Goal: Check status: Check status

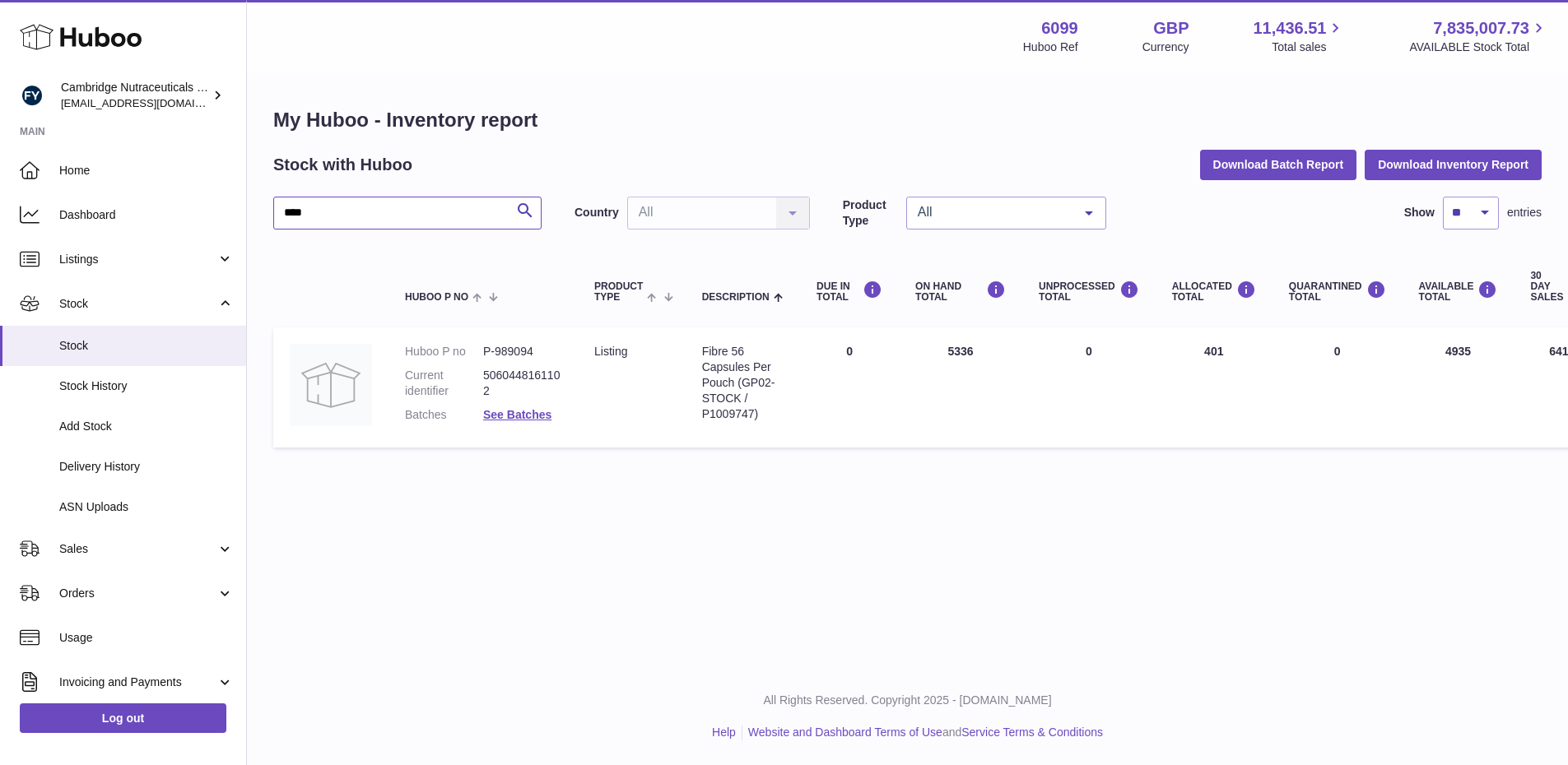
drag, startPoint x: 265, startPoint y: 220, endPoint x: 253, endPoint y: 221, distance: 12.0
click at [253, 221] on div "My Huboo - Inventory report Stock with Huboo Download Batch Report Download Inv…" at bounding box center [907, 281] width 1321 height 415
type input "****"
click at [127, 339] on span "Stock" at bounding box center [146, 346] width 175 height 16
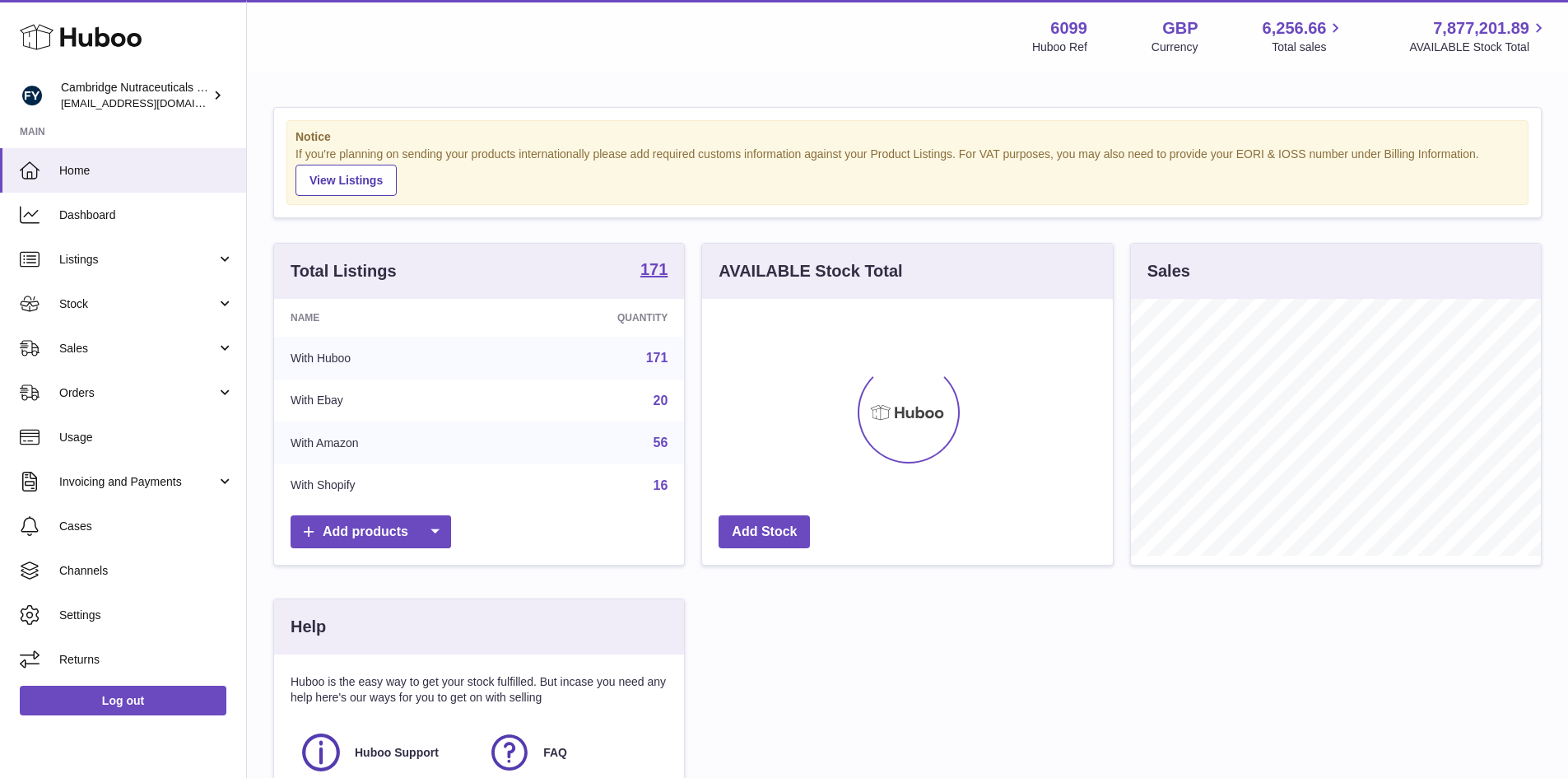
scroll to position [257, 411]
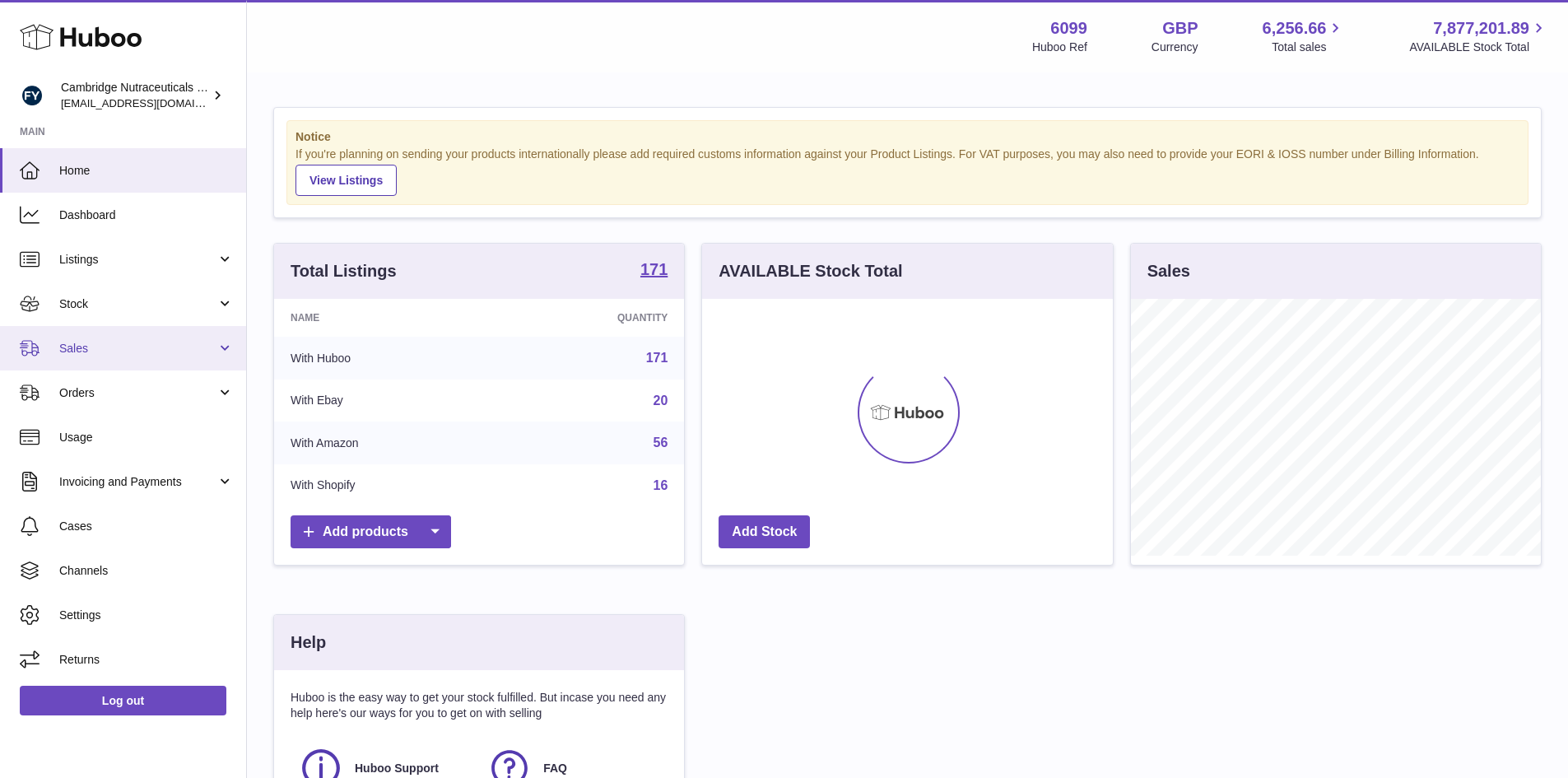
click at [157, 346] on span "Sales" at bounding box center [138, 348] width 157 height 16
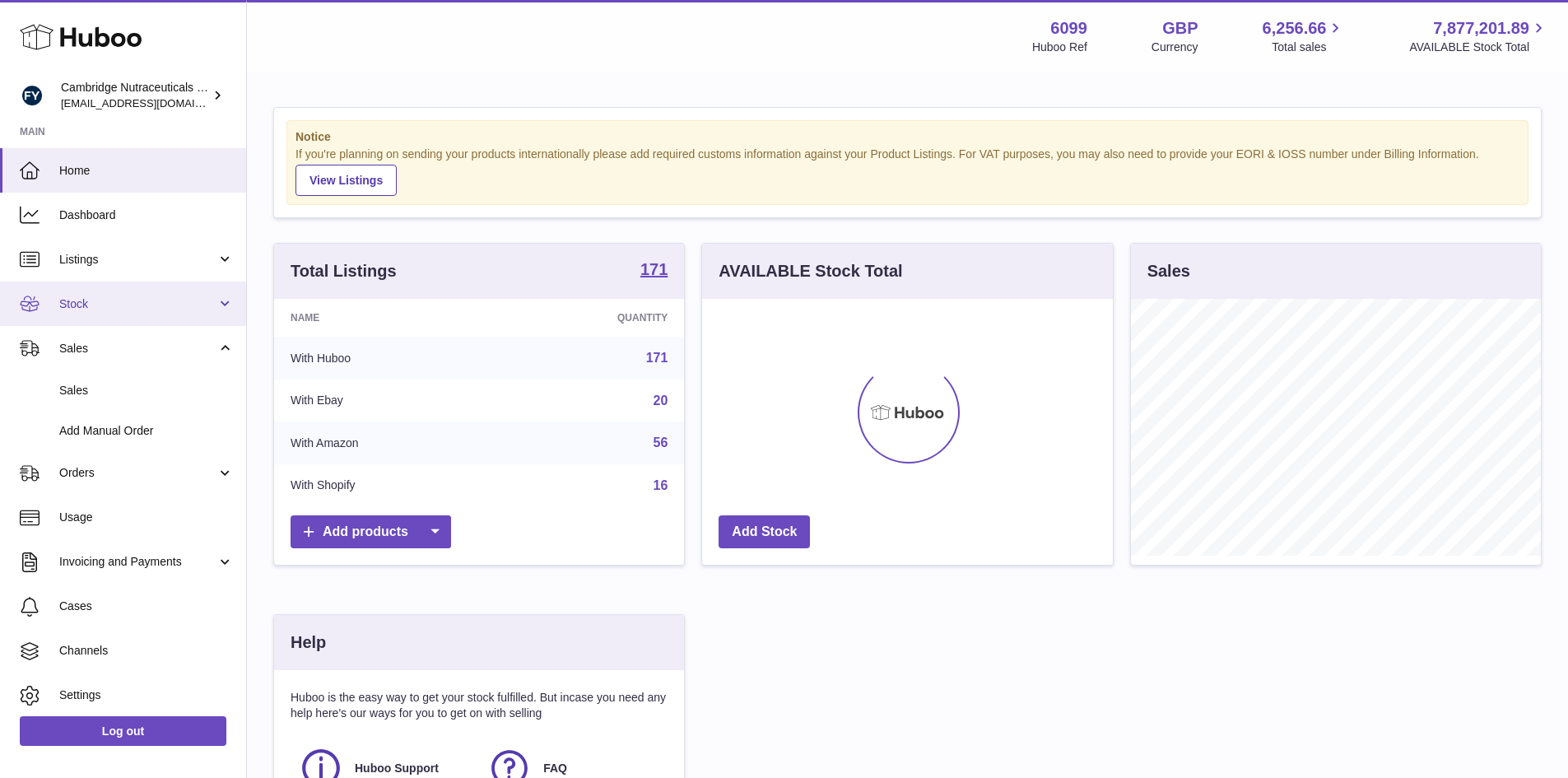
click at [135, 301] on span "Stock" at bounding box center [138, 304] width 157 height 16
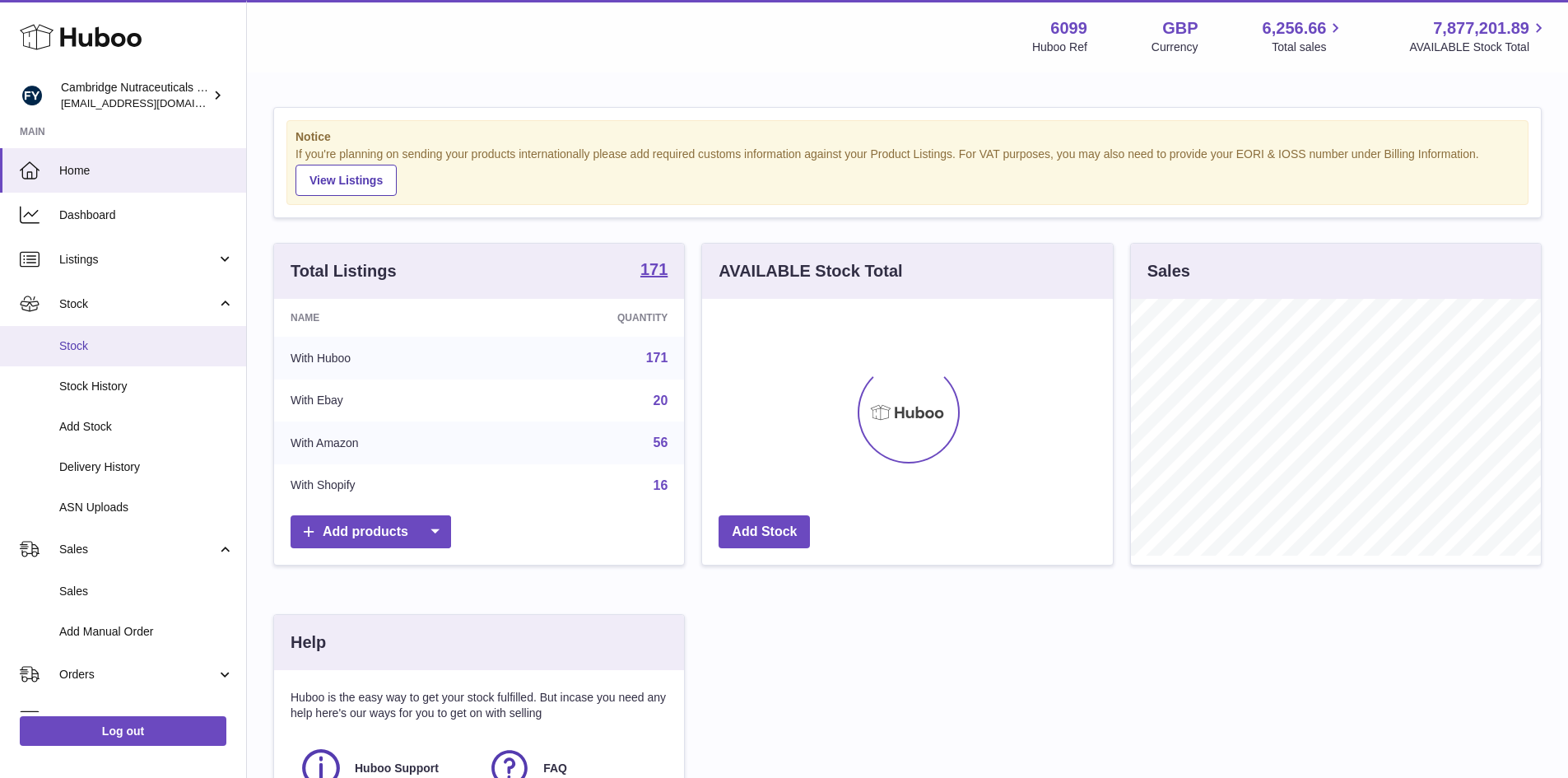
click at [113, 344] on span "Stock" at bounding box center [146, 346] width 175 height 16
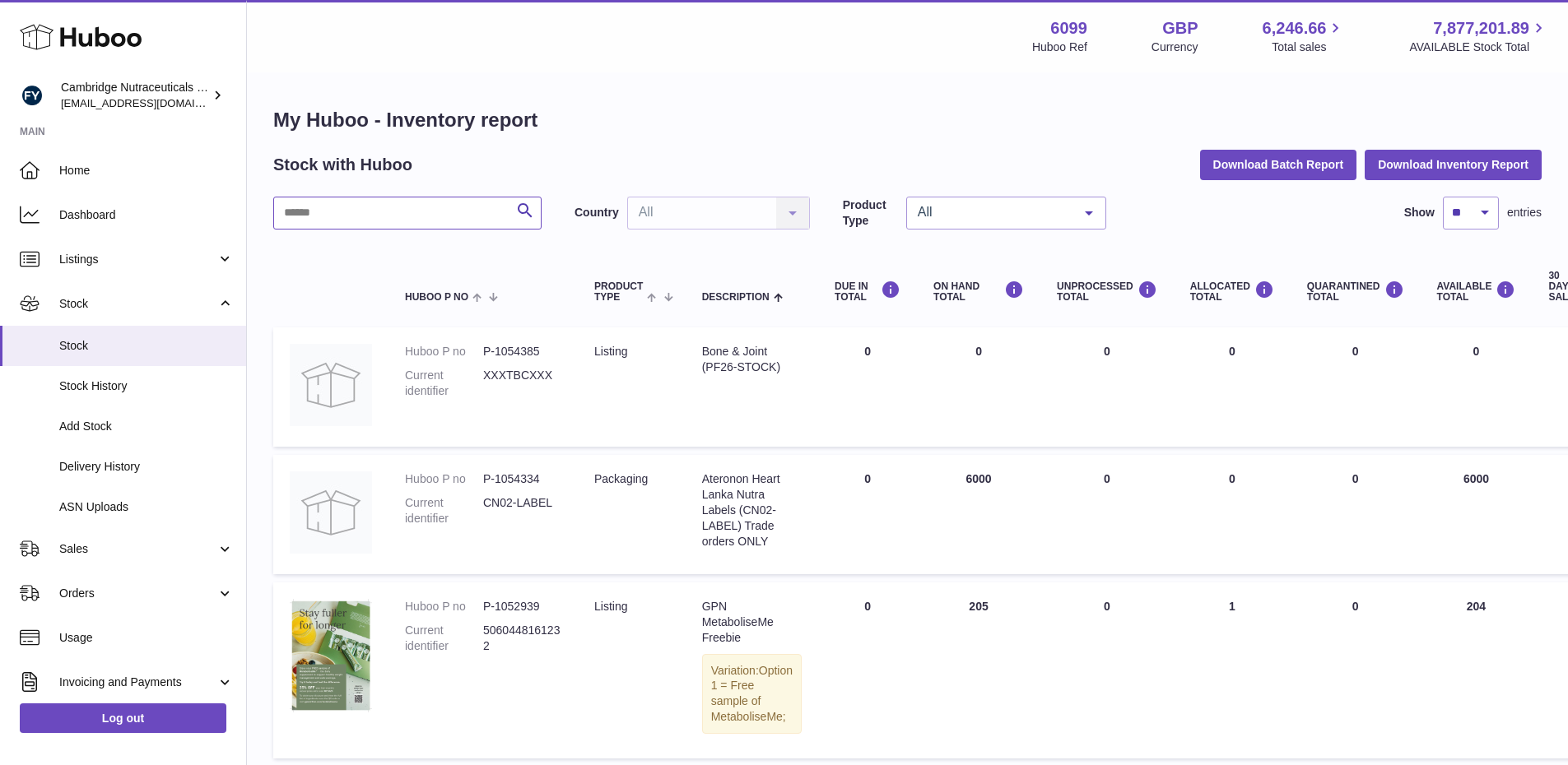
click at [375, 211] on input "text" at bounding box center [407, 212] width 268 height 33
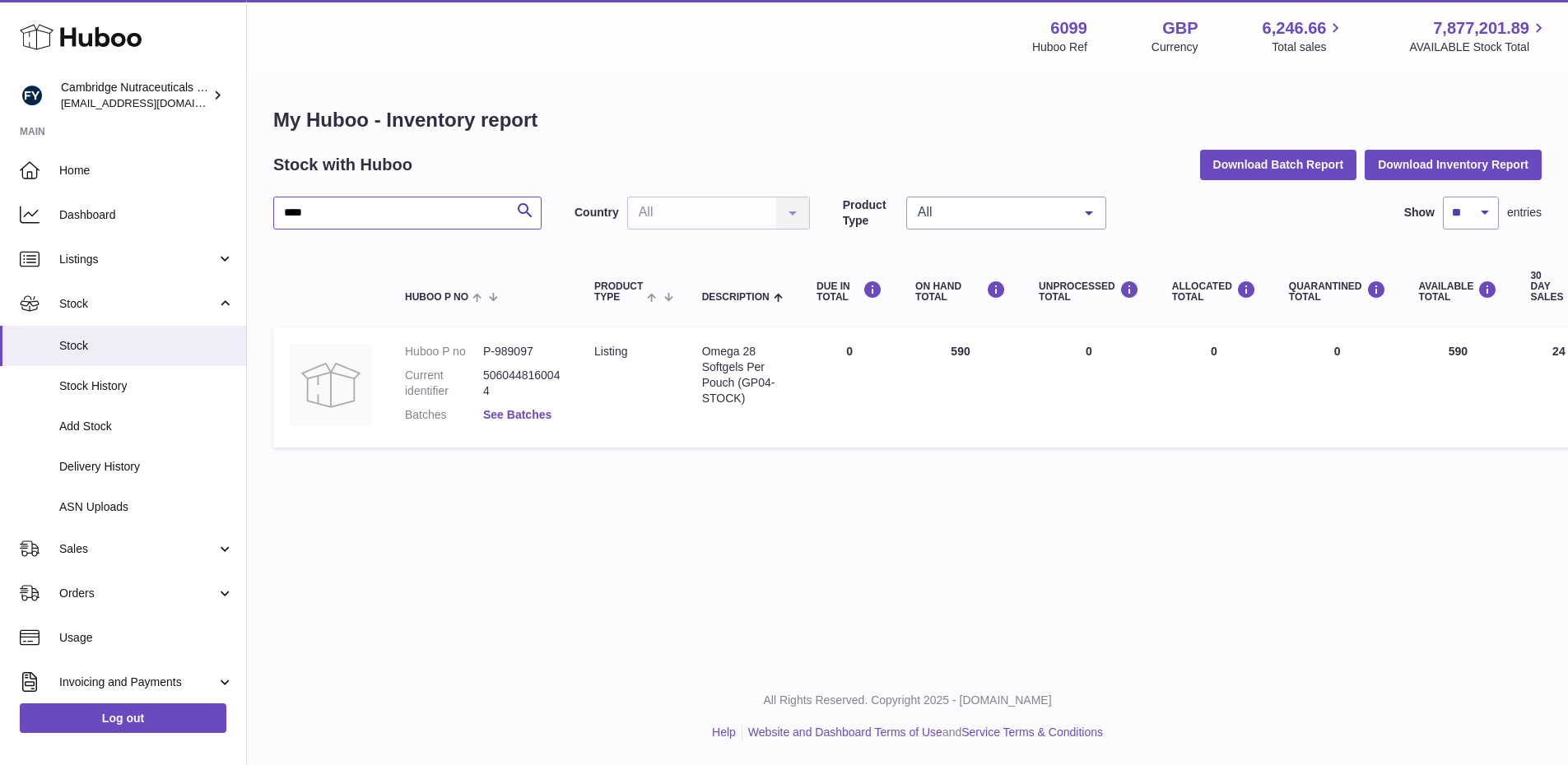
type input "****"
click at [536, 418] on link "See Batches" at bounding box center [517, 415] width 69 height 13
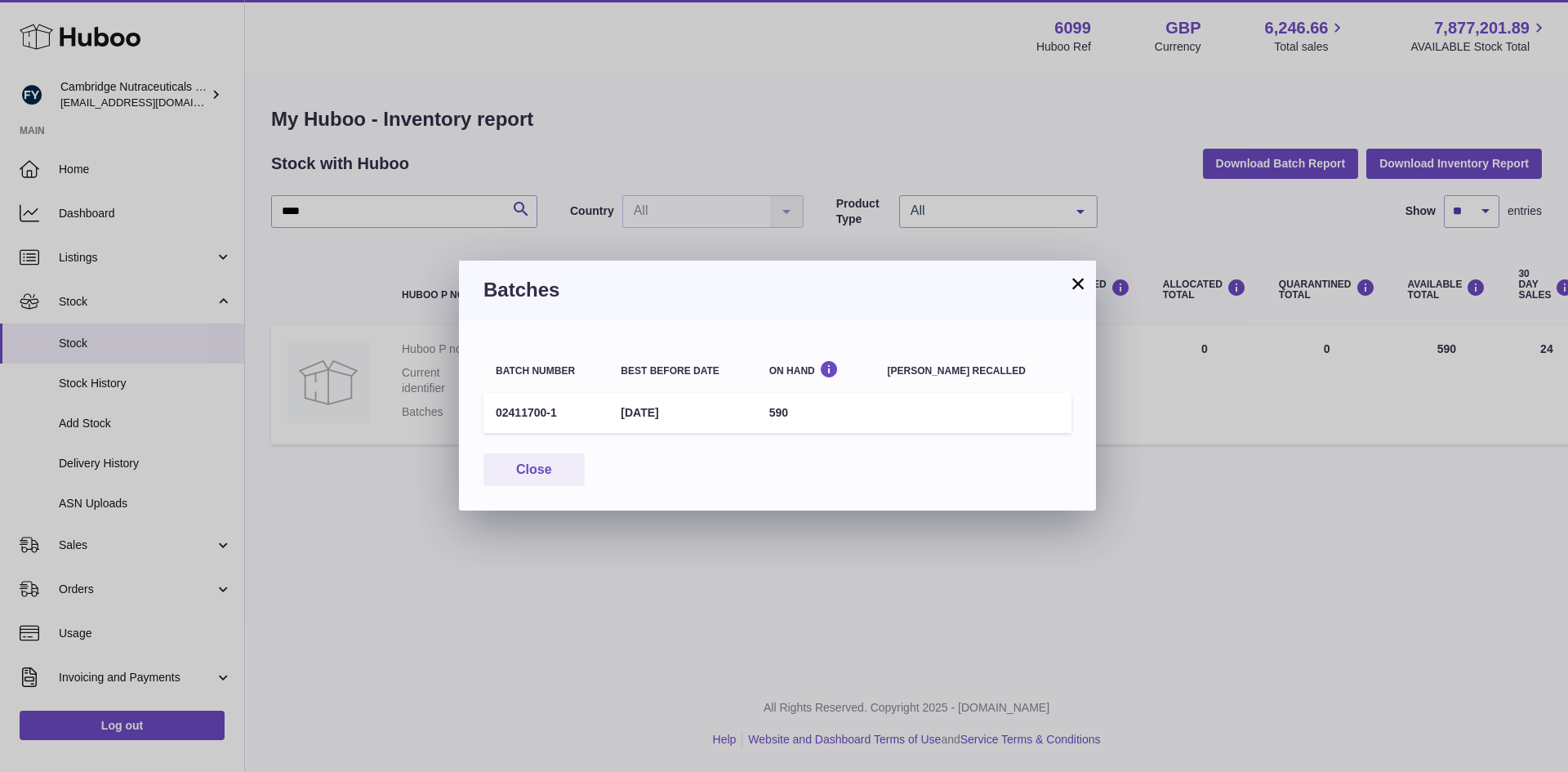
click at [1078, 284] on button "×" at bounding box center [1078, 284] width 20 height 20
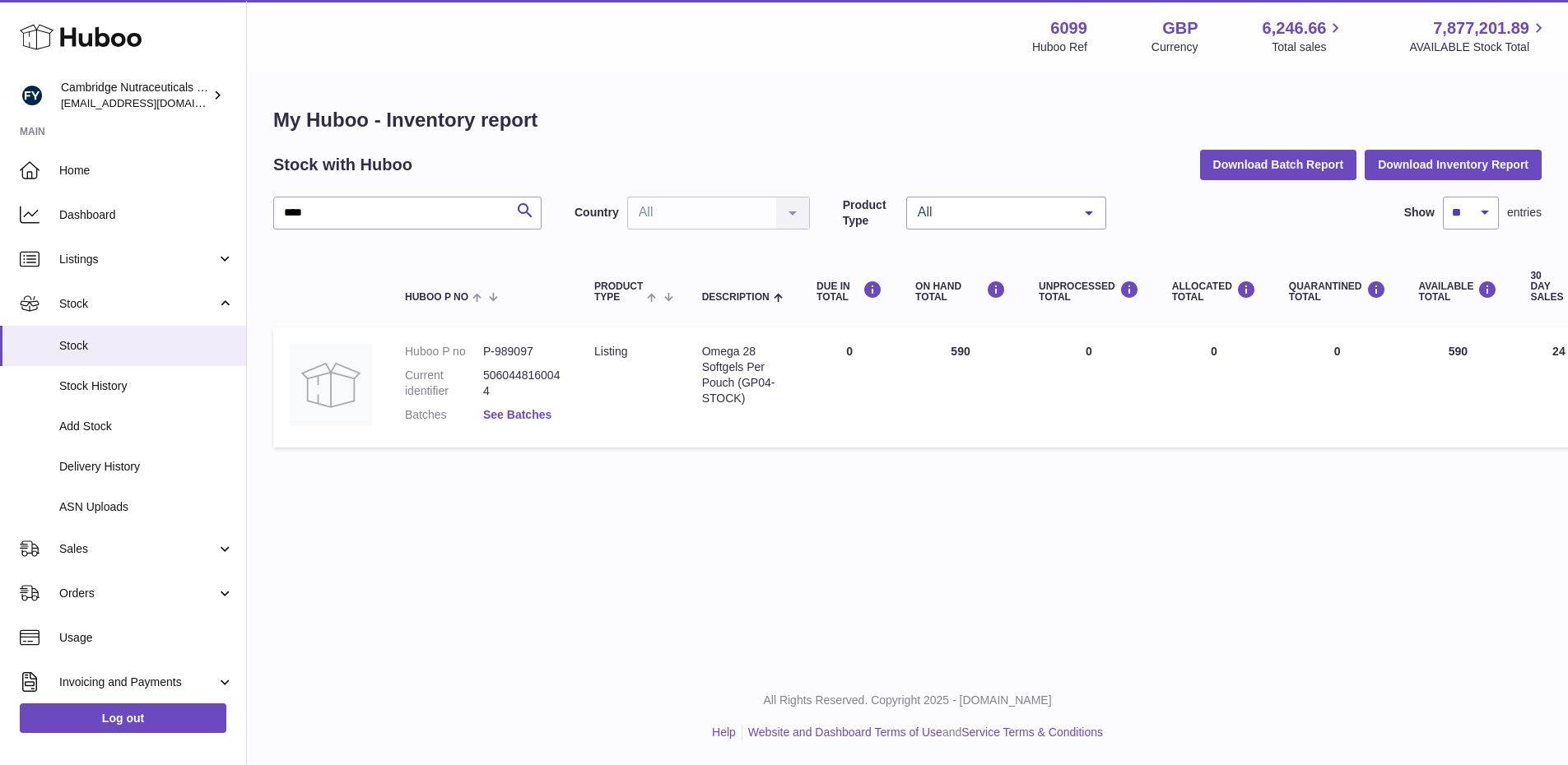
click at [533, 418] on link "See Batches" at bounding box center [517, 415] width 69 height 13
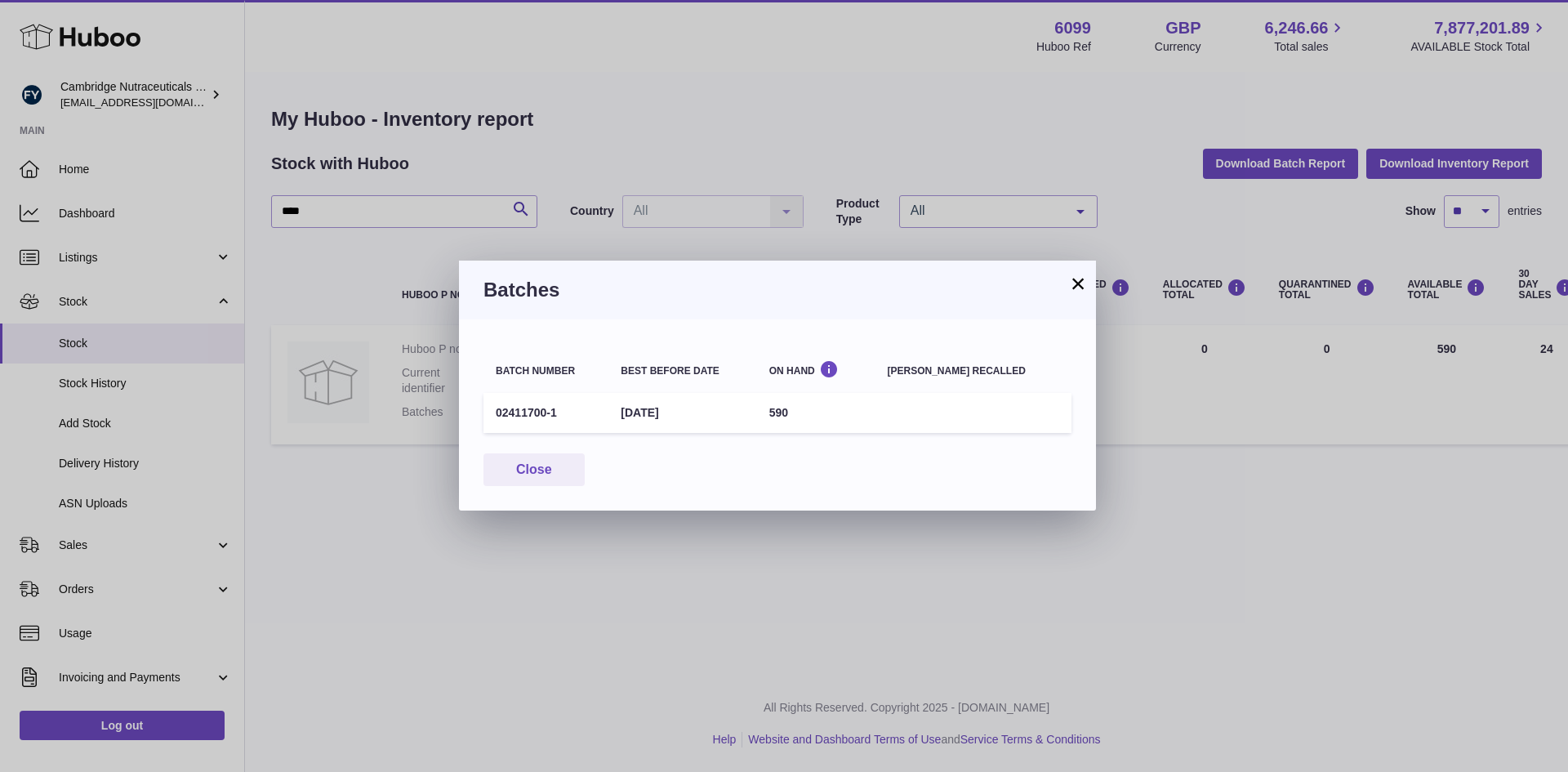
click at [1073, 286] on button "×" at bounding box center [1078, 284] width 20 height 20
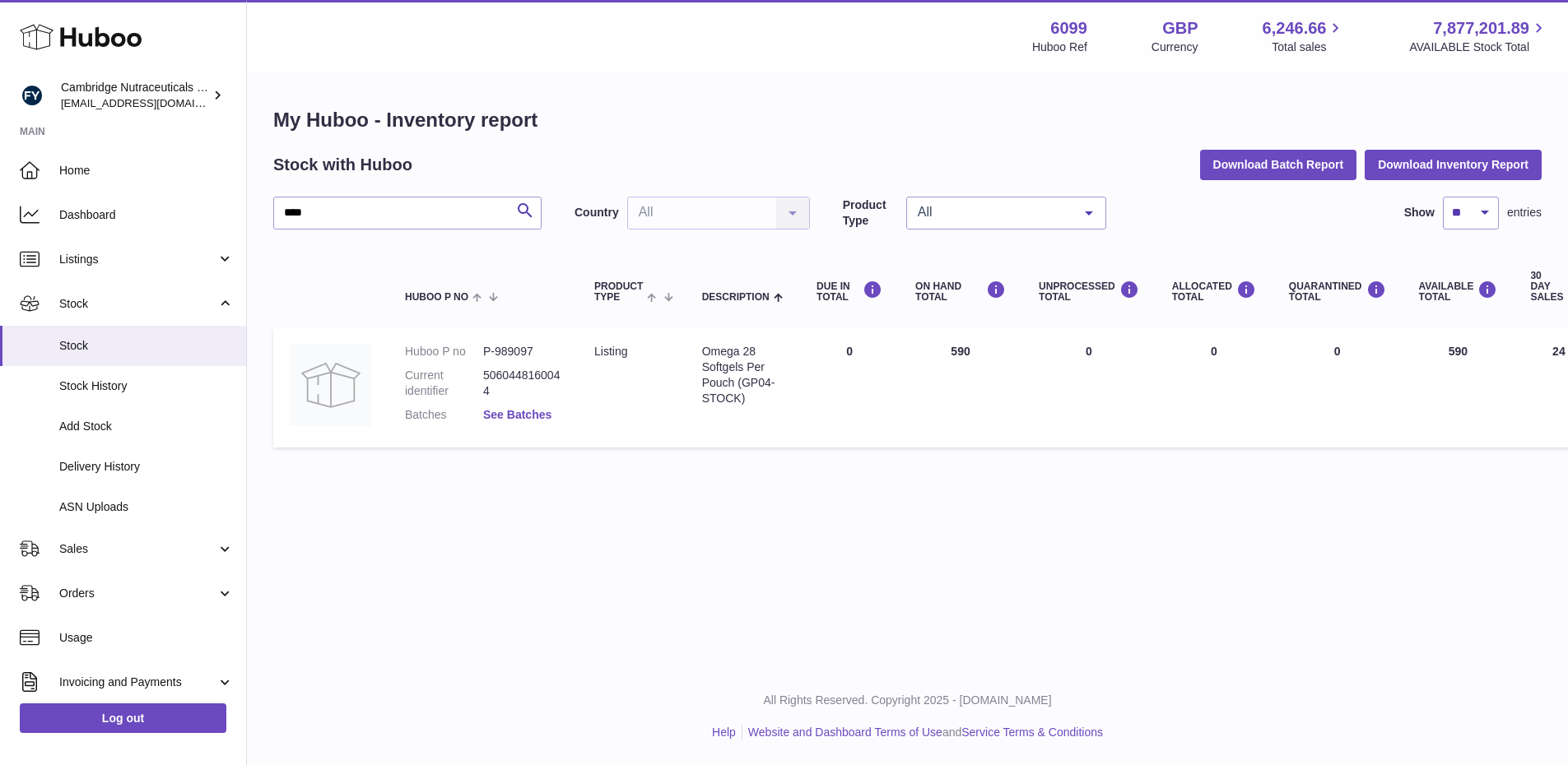
click at [536, 416] on link "See Batches" at bounding box center [517, 415] width 69 height 13
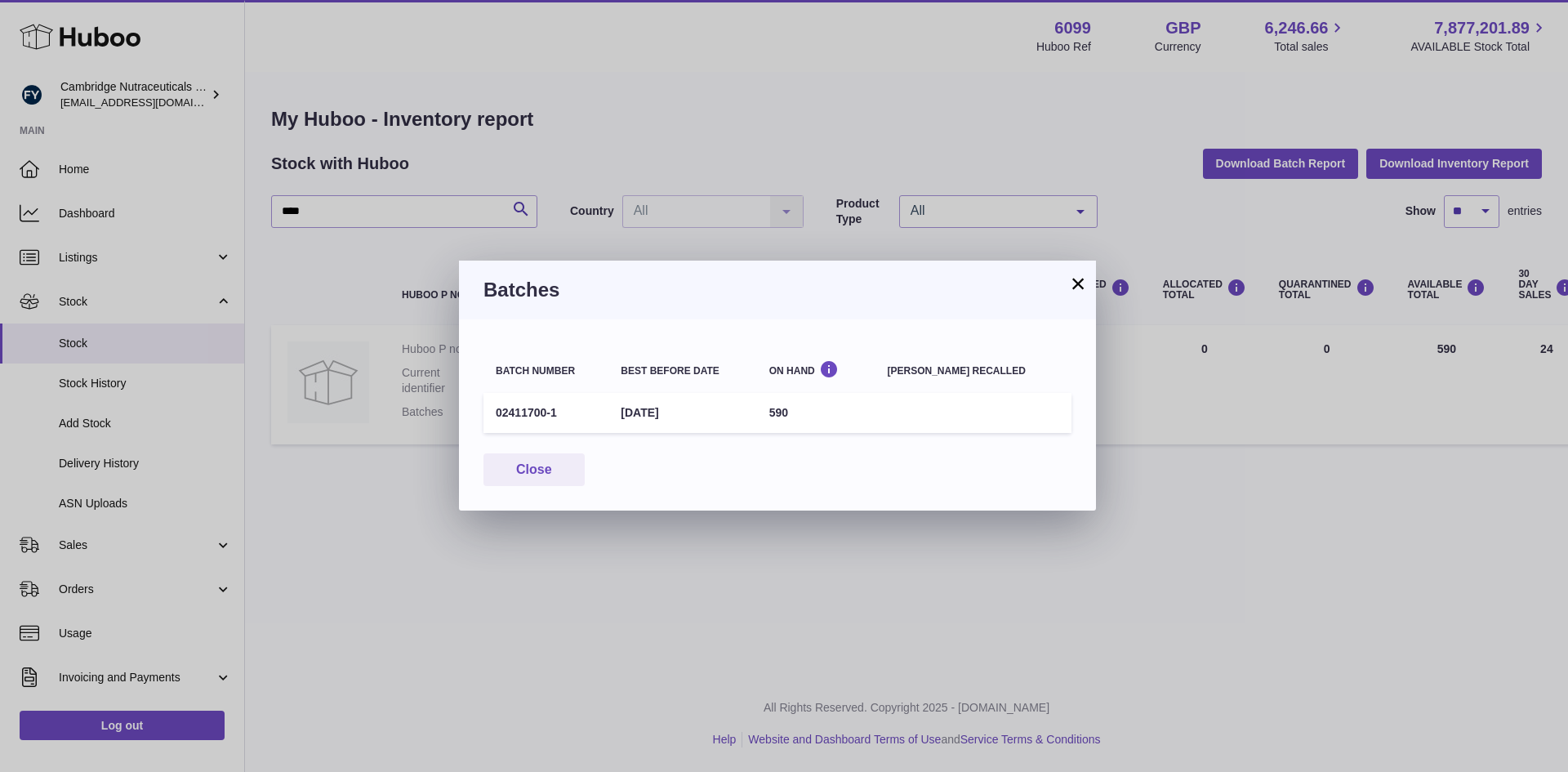
click at [1079, 286] on button "×" at bounding box center [1078, 284] width 20 height 20
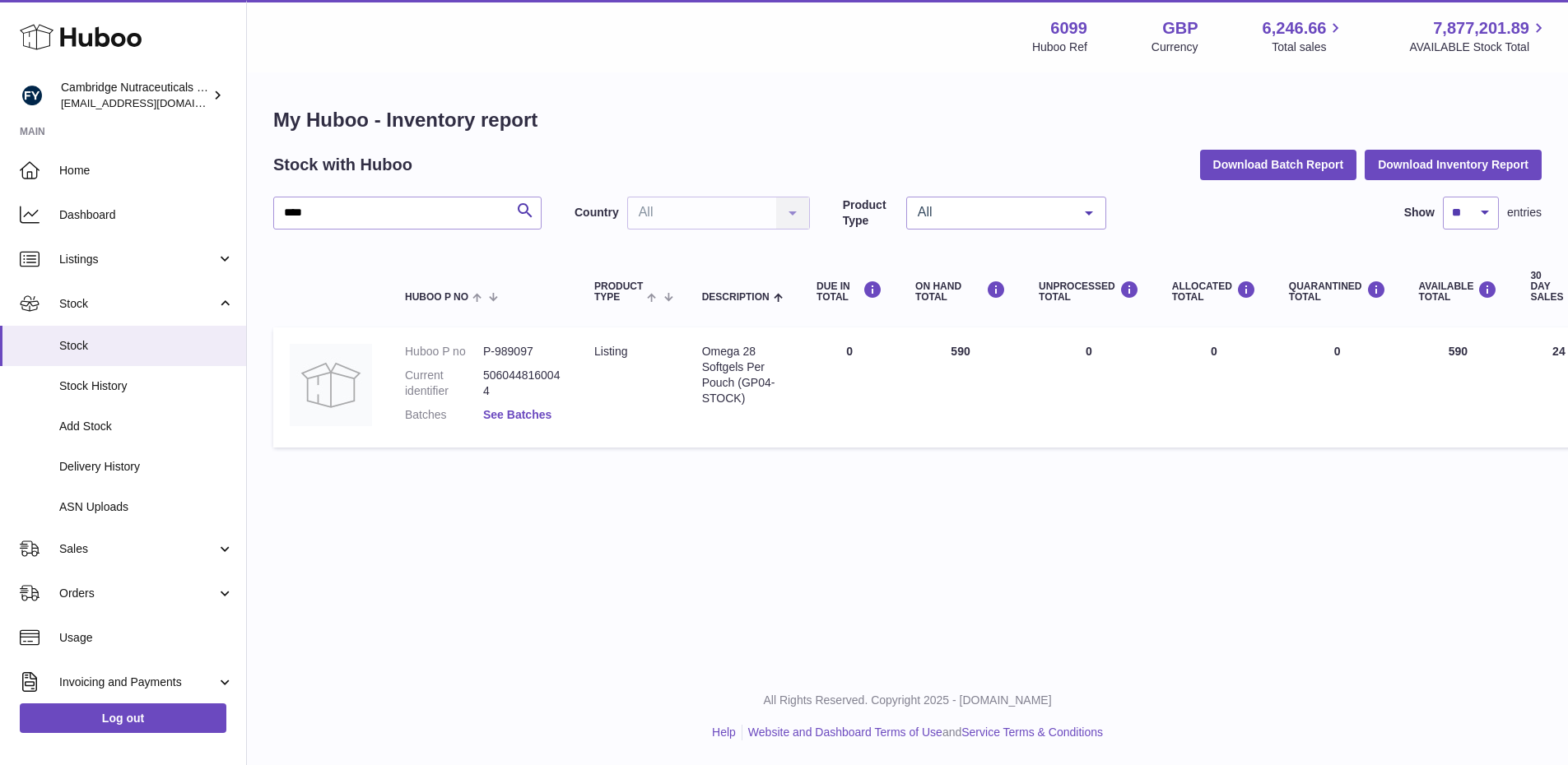
click at [526, 414] on link "See Batches" at bounding box center [517, 415] width 69 height 13
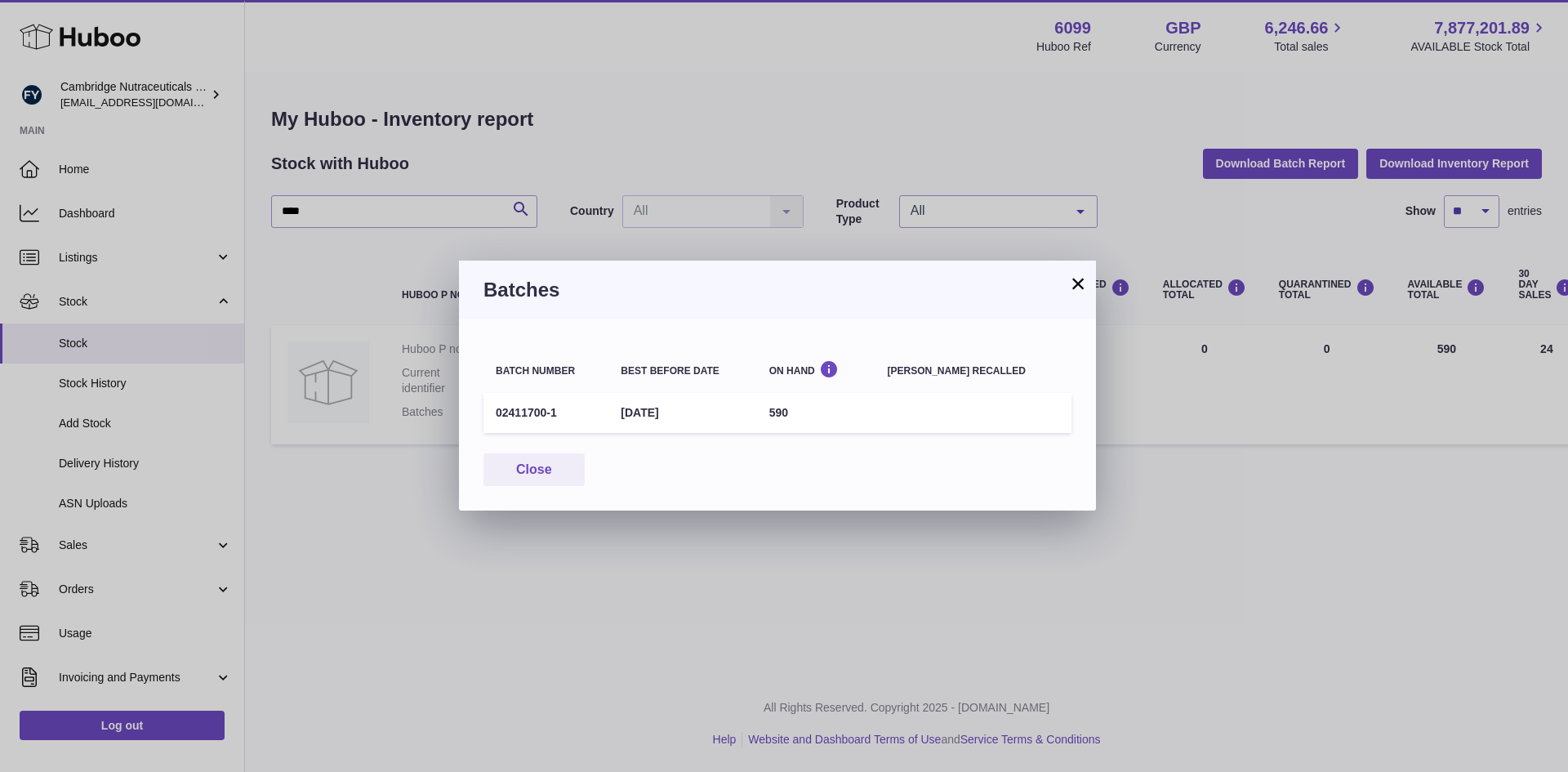
click at [1079, 281] on button "×" at bounding box center [1078, 284] width 20 height 20
